Goal: Task Accomplishment & Management: Manage account settings

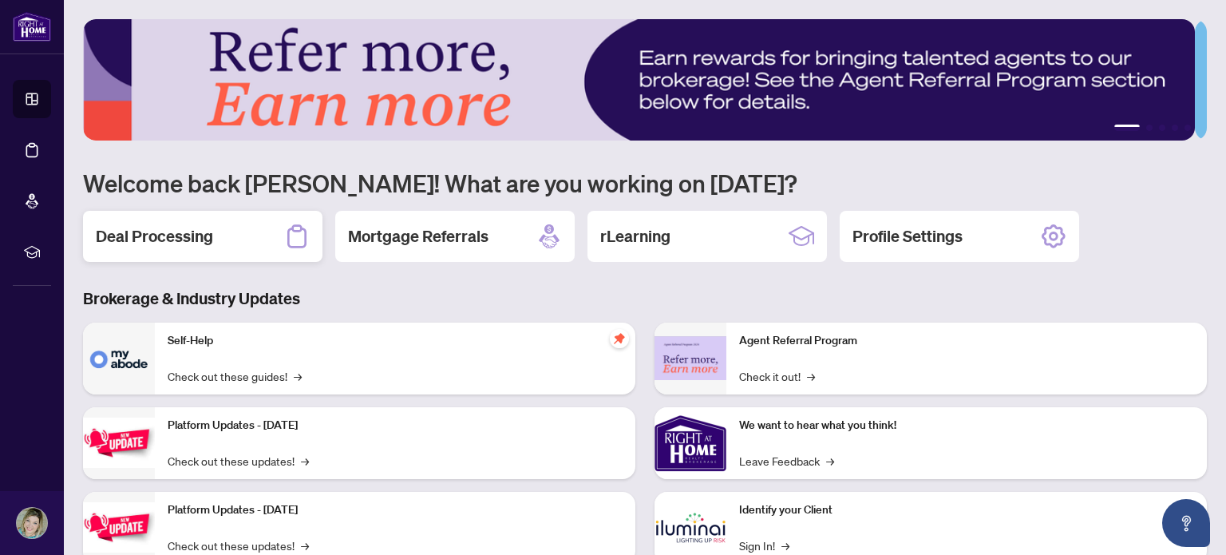
click at [191, 236] on h2 "Deal Processing" at bounding box center [154, 236] width 117 height 22
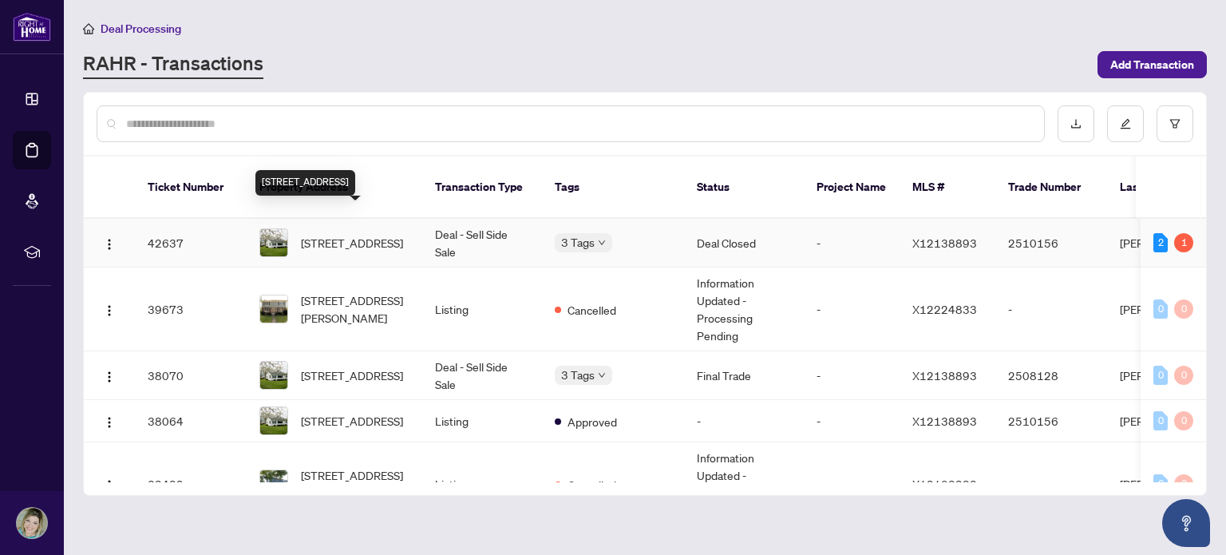
click at [362, 234] on span "[STREET_ADDRESS]" at bounding box center [352, 243] width 102 height 18
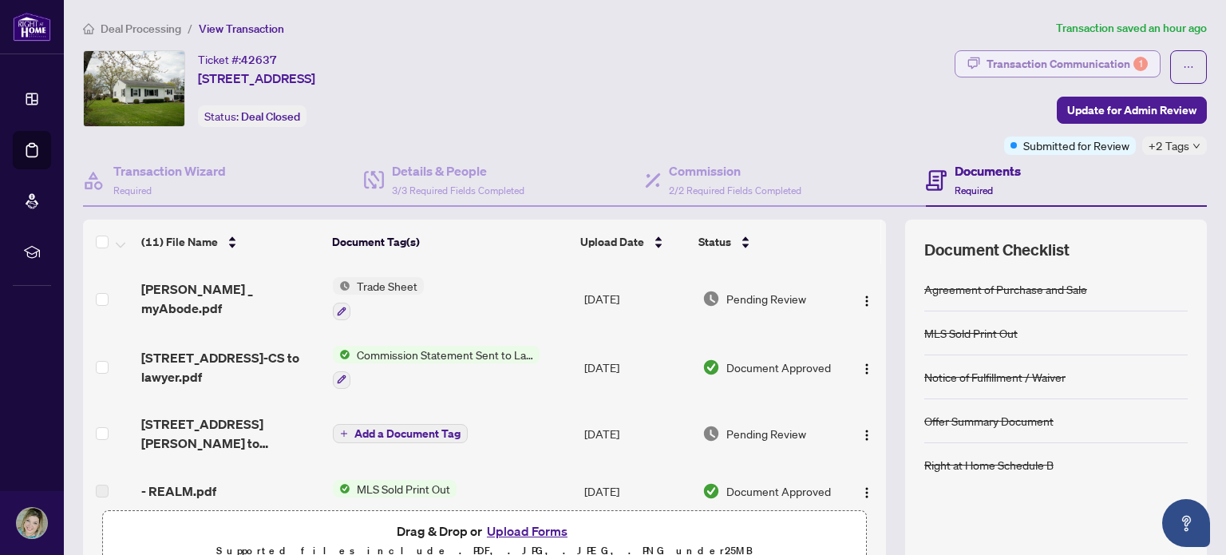
click at [1055, 60] on div "Transaction Communication 1" at bounding box center [1066, 64] width 161 height 26
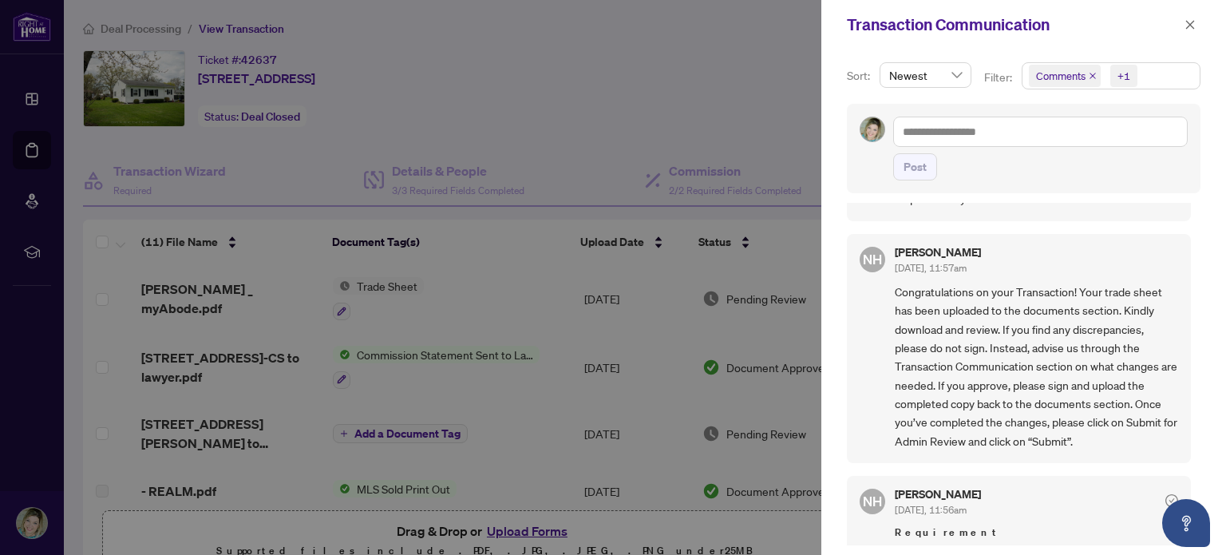
scroll to position [80, 0]
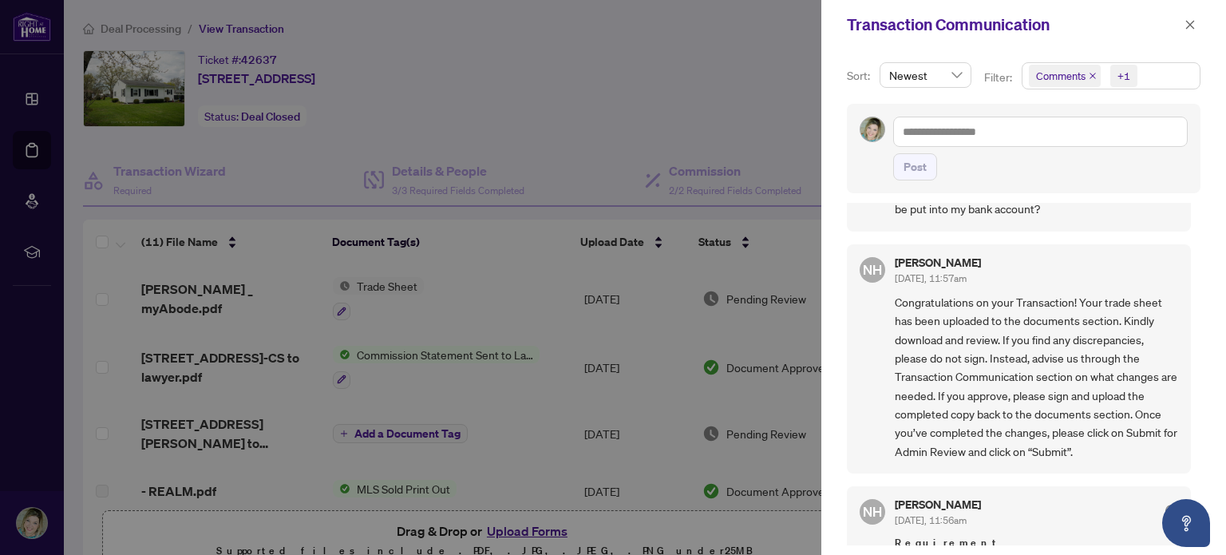
click at [667, 89] on div at bounding box center [613, 277] width 1226 height 555
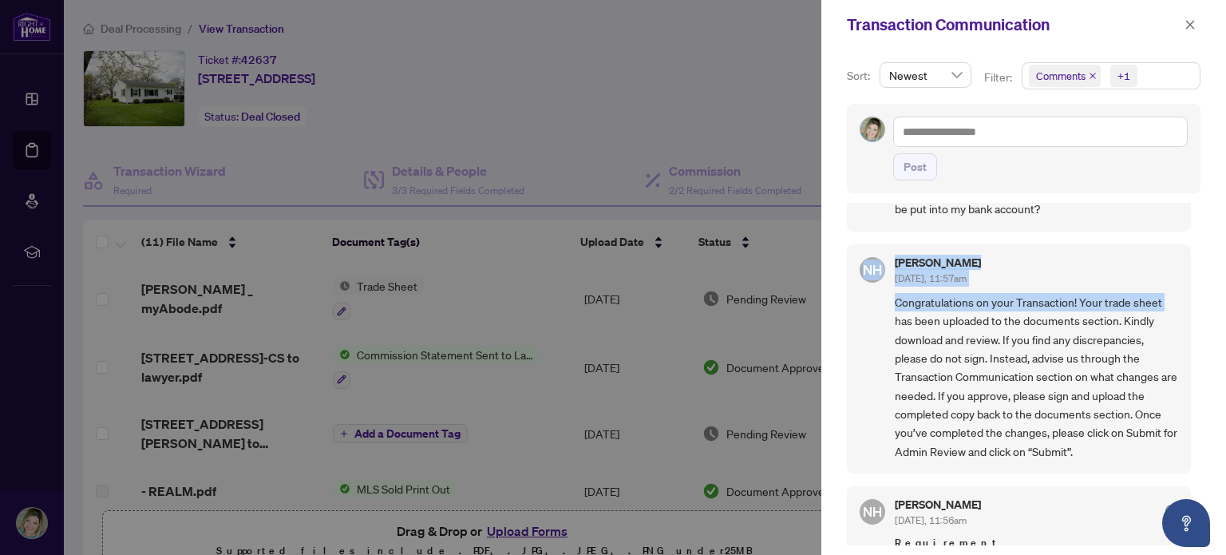
drag, startPoint x: 1196, startPoint y: 291, endPoint x: 1191, endPoint y: 207, distance: 84.7
click at [1191, 207] on div "Sort: Newest Filter: Comments +1 Post [PERSON_NAME] [DATE], 11:24am Good Mornin…" at bounding box center [1023, 301] width 405 height 505
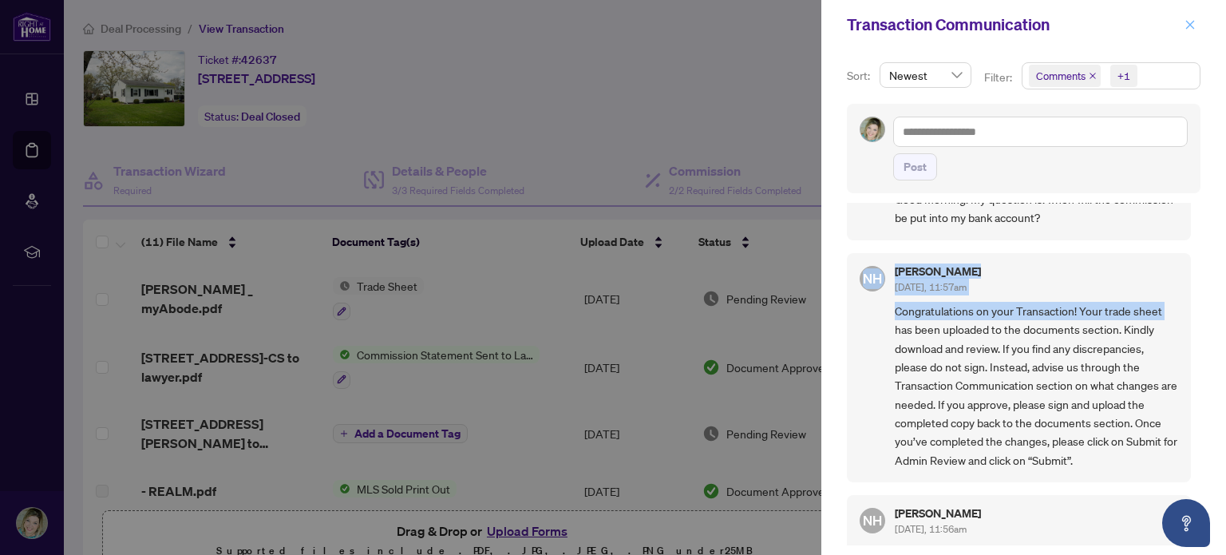
click at [1187, 24] on icon "close" at bounding box center [1189, 24] width 11 height 11
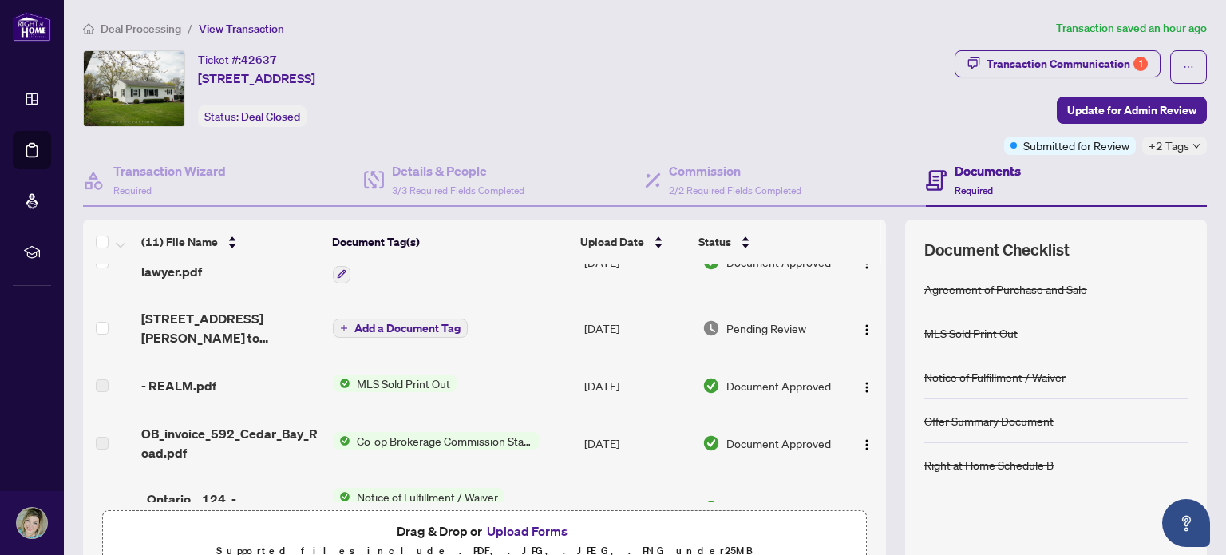
scroll to position [0, 0]
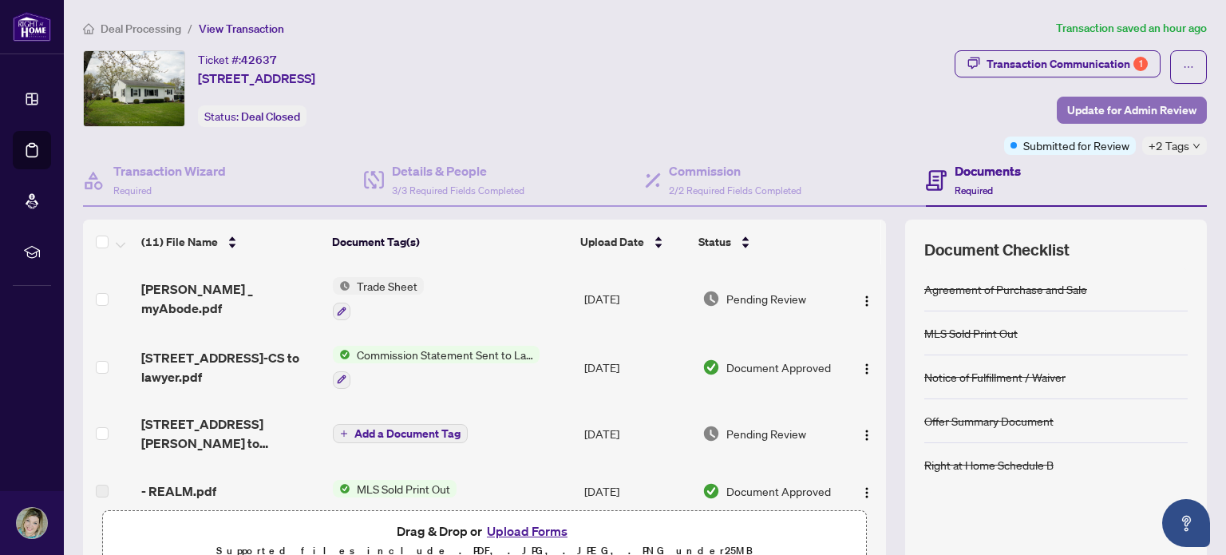
click at [1142, 108] on span "Update for Admin Review" at bounding box center [1131, 110] width 129 height 26
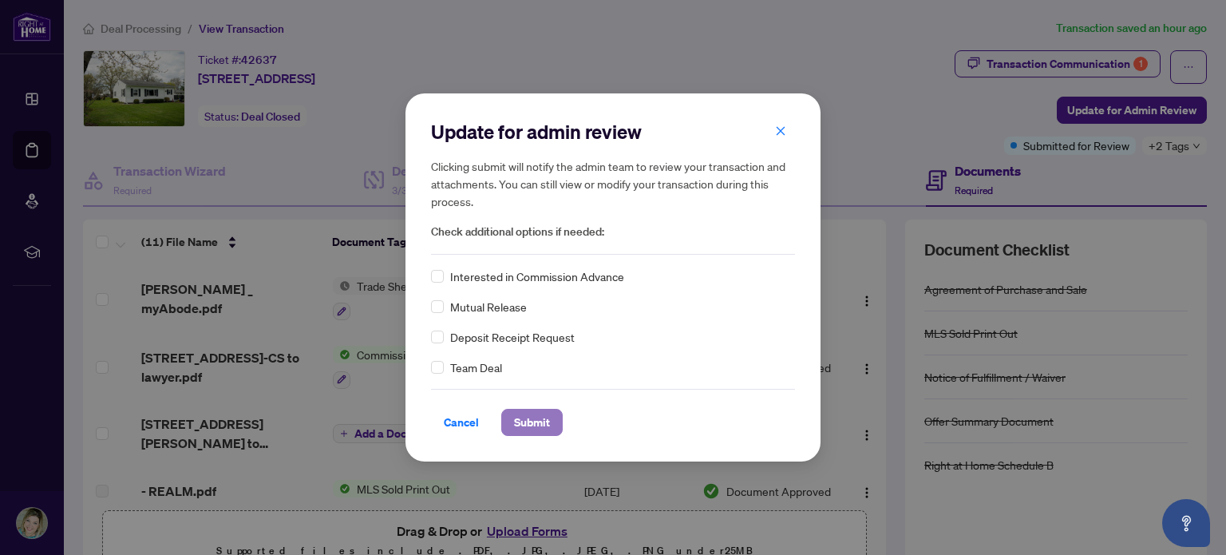
click at [527, 420] on span "Submit" at bounding box center [532, 422] width 36 height 26
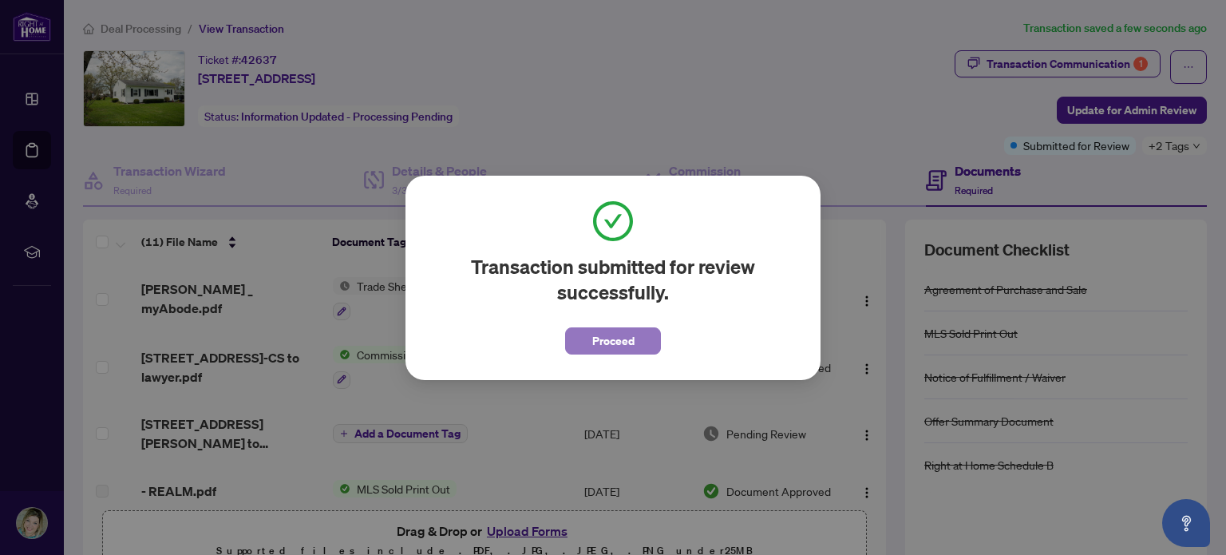
click at [619, 334] on span "Proceed" at bounding box center [613, 341] width 42 height 26
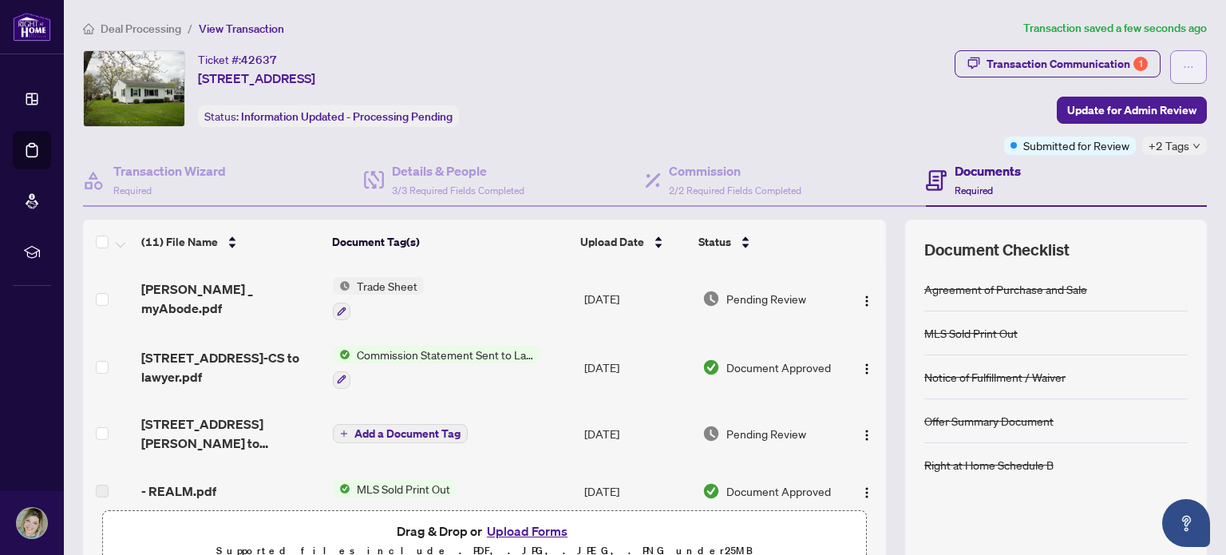
click at [1183, 62] on icon "ellipsis" at bounding box center [1188, 66] width 11 height 11
click at [689, 85] on div "Ticket #: 42637 [STREET_ADDRESS] Status: Information Updated - Processing Pendi…" at bounding box center [515, 88] width 865 height 77
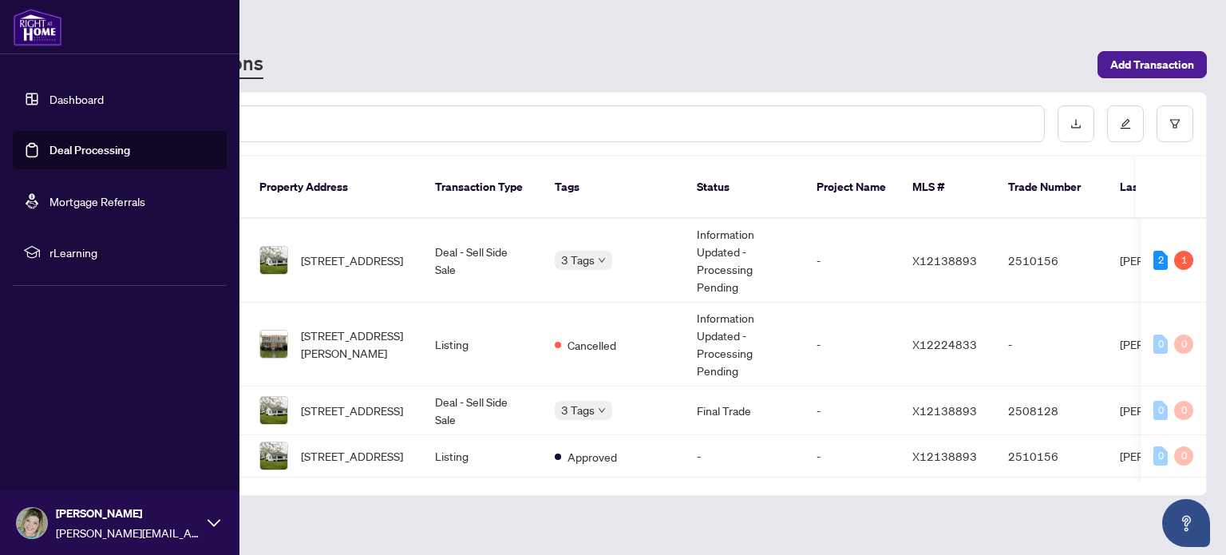
click at [91, 99] on link "Dashboard" at bounding box center [76, 99] width 54 height 14
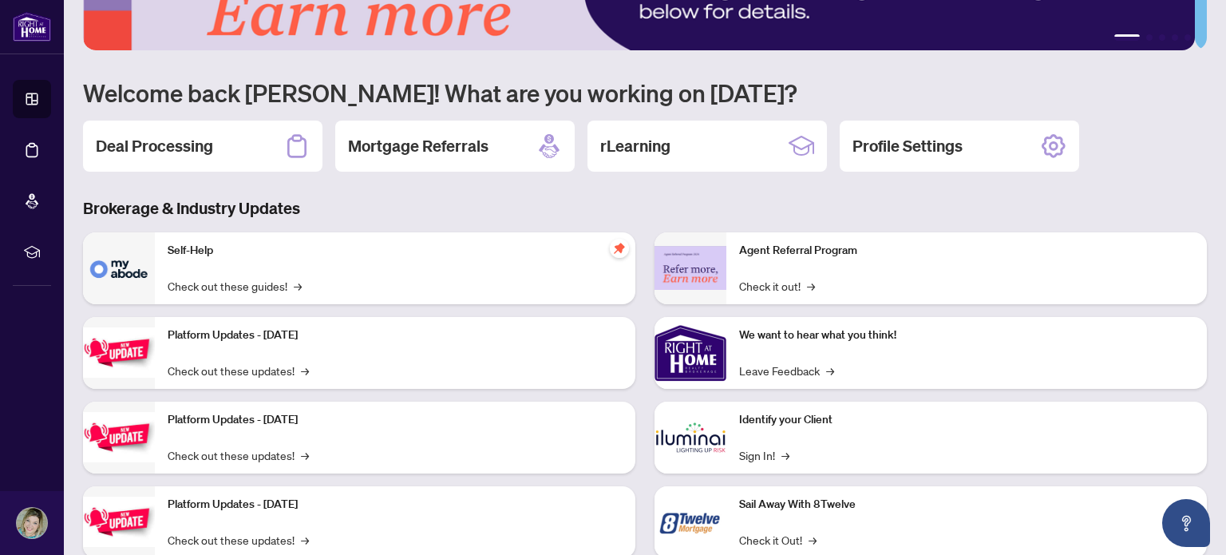
scroll to position [134, 0]
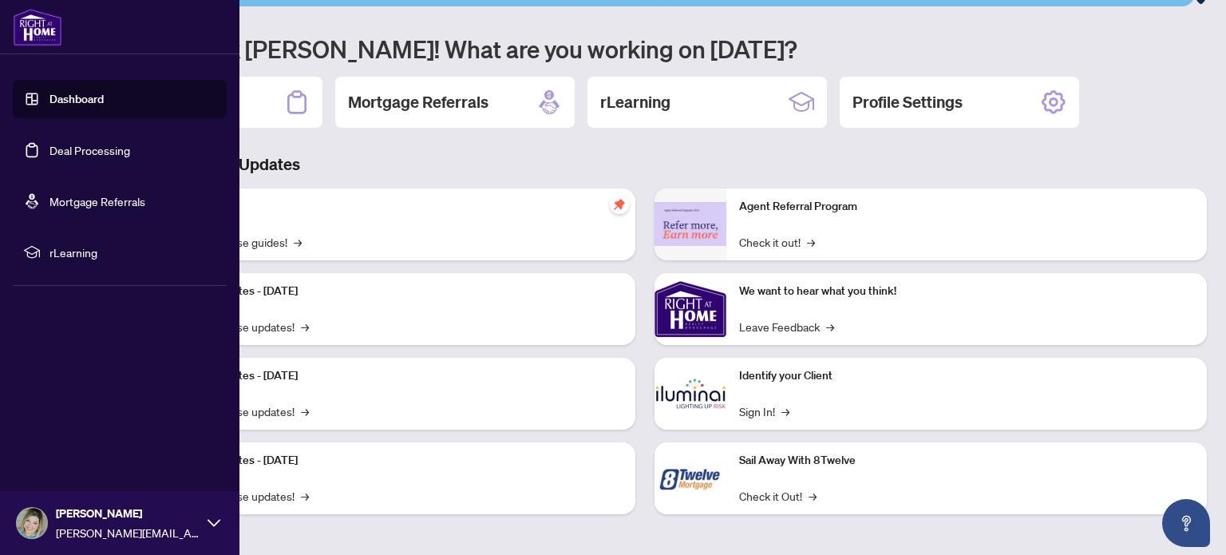
click at [57, 200] on link "Mortgage Referrals" at bounding box center [97, 201] width 96 height 14
